Goal: Transaction & Acquisition: Purchase product/service

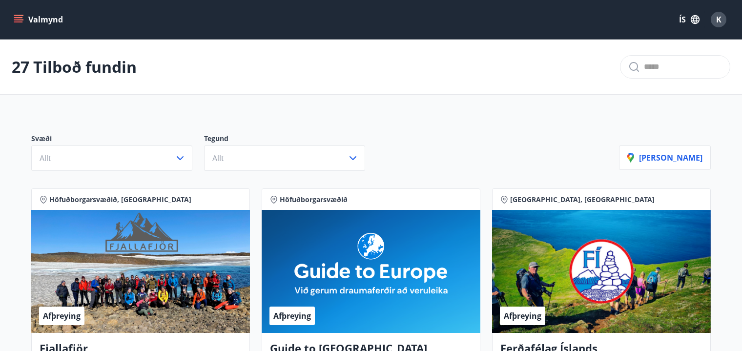
click at [20, 19] on icon "menu" at bounding box center [19, 19] width 11 height 1
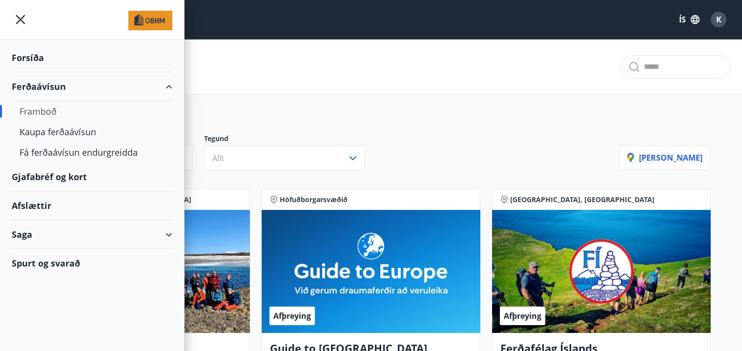
click at [37, 105] on div "Framboð" at bounding box center [92, 111] width 145 height 21
click at [80, 129] on div "Kaupa ferðaávísun" at bounding box center [92, 132] width 145 height 21
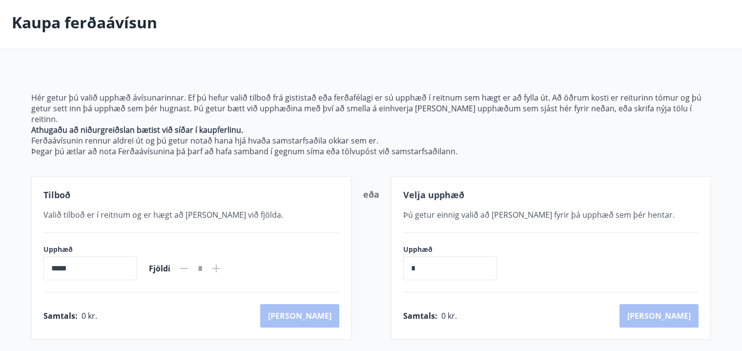
scroll to position [92, 0]
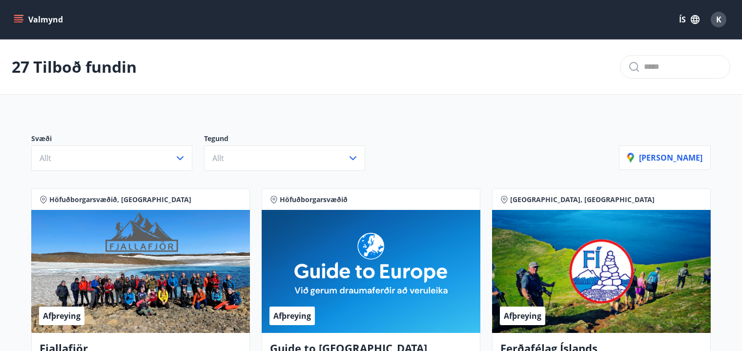
click at [19, 18] on icon "menu" at bounding box center [19, 20] width 10 height 10
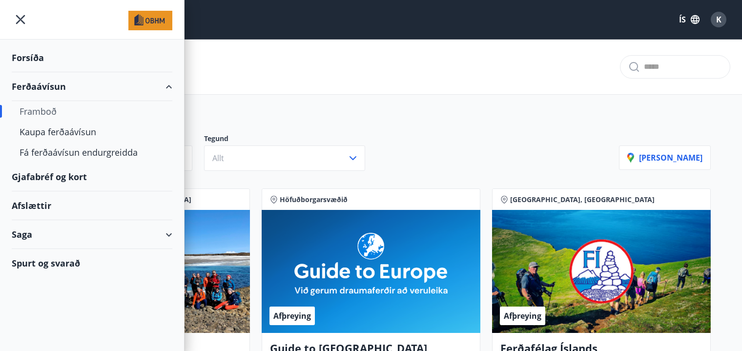
click at [52, 179] on div "Gjafabréf og kort" at bounding box center [92, 177] width 161 height 29
click at [21, 17] on icon "menu" at bounding box center [21, 20] width 18 height 18
